Goal: Transaction & Acquisition: Subscribe to service/newsletter

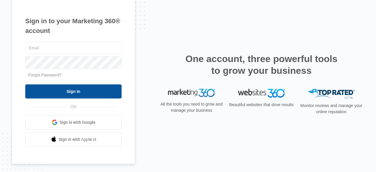
click at [72, 92] on input "Sign In" at bounding box center [73, 91] width 96 height 14
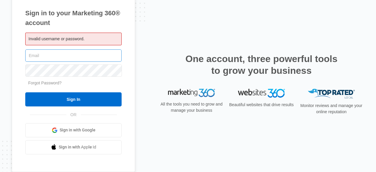
click at [43, 59] on input "text" at bounding box center [73, 55] width 96 height 12
paste input "[EMAIL_ADDRESS][DOMAIN_NAME]"
type input "[EMAIL_ADDRESS][DOMAIN_NAME]"
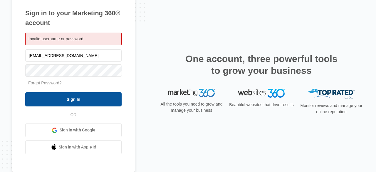
click at [65, 104] on input "Sign In" at bounding box center [73, 99] width 96 height 14
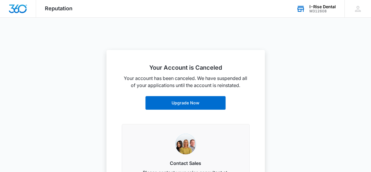
click at [325, 8] on div "I-Rise Dental" at bounding box center [323, 6] width 26 height 5
click at [321, 29] on link "View All" at bounding box center [325, 30] width 15 height 5
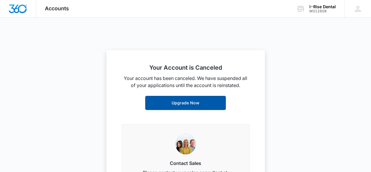
click at [171, 104] on link "Upgrade Now" at bounding box center [185, 103] width 81 height 14
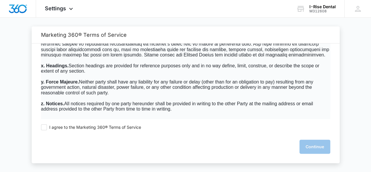
scroll to position [3853, 0]
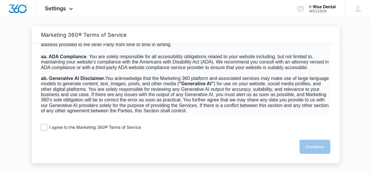
click at [44, 128] on span at bounding box center [44, 127] width 6 height 6
click at [44, 128] on input "I agree to the Marketing 360® Terms of Service" at bounding box center [44, 127] width 6 height 6
checkbox input "true"
click at [317, 147] on button "Continue" at bounding box center [315, 146] width 31 height 14
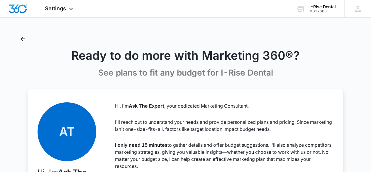
scroll to position [0, 0]
